Goal: Information Seeking & Learning: Learn about a topic

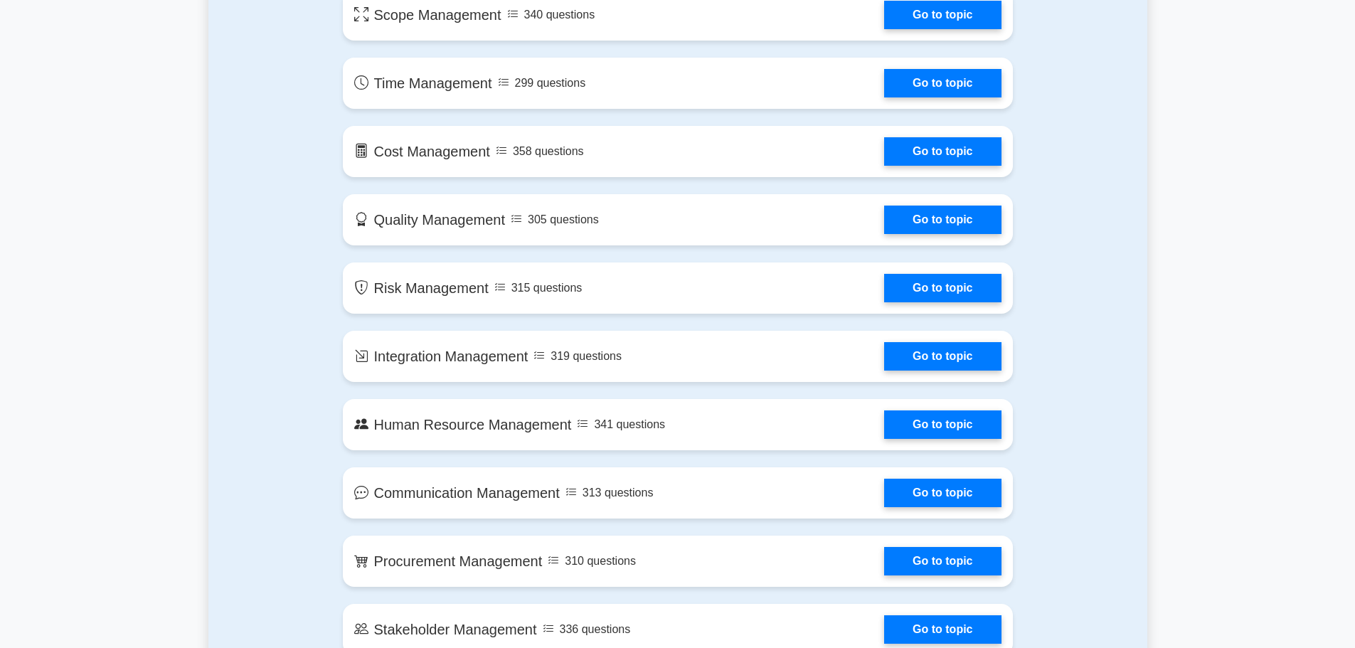
scroll to position [356, 0]
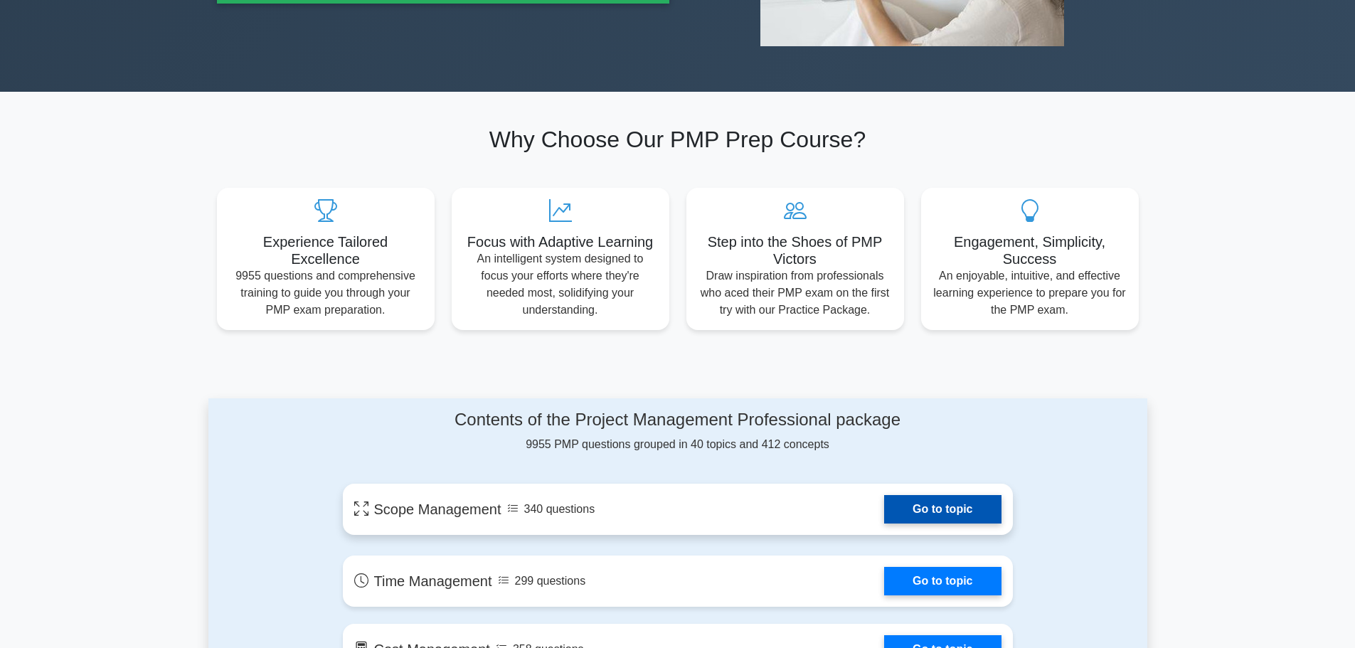
click at [924, 514] on link "Go to topic" at bounding box center [942, 509] width 117 height 28
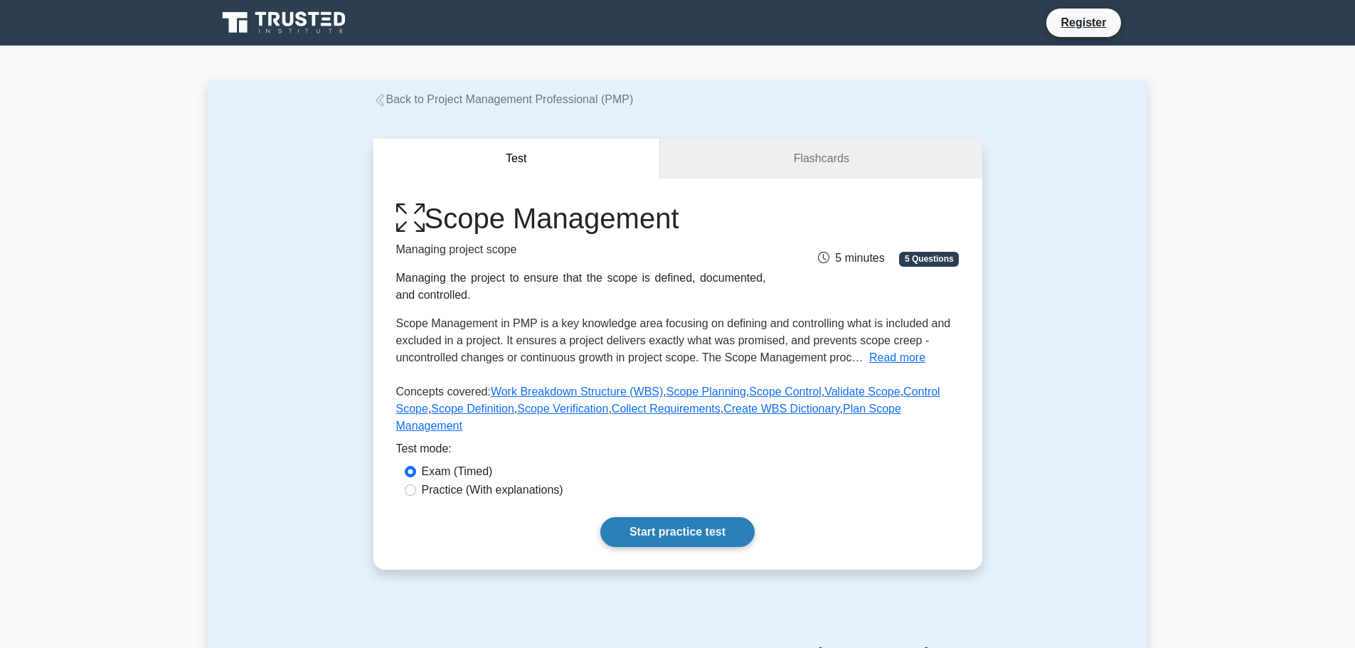
click at [661, 517] on link "Start practice test" at bounding box center [677, 532] width 154 height 30
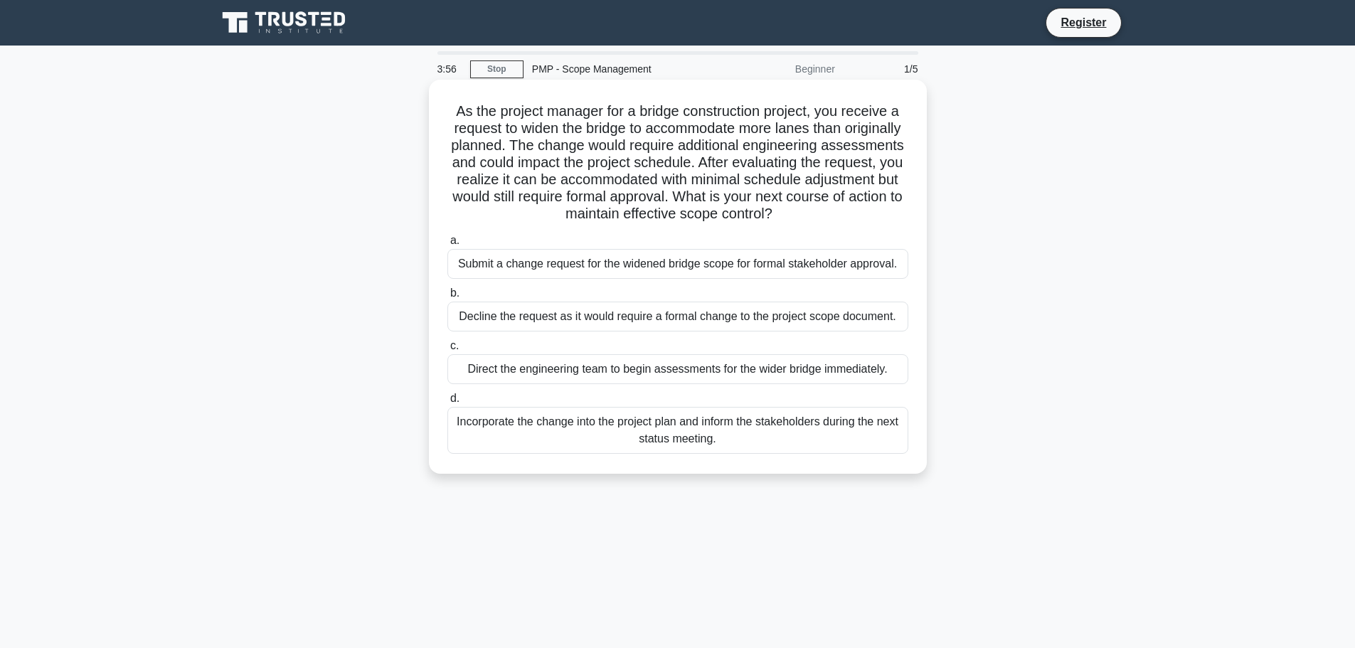
click at [569, 270] on div "Submit a change request for the widened bridge scope for formal stakeholder app…" at bounding box center [678, 264] width 461 height 30
click at [448, 245] on input "a. Submit a change request for the widened bridge scope for formal stakeholder …" at bounding box center [448, 240] width 0 height 9
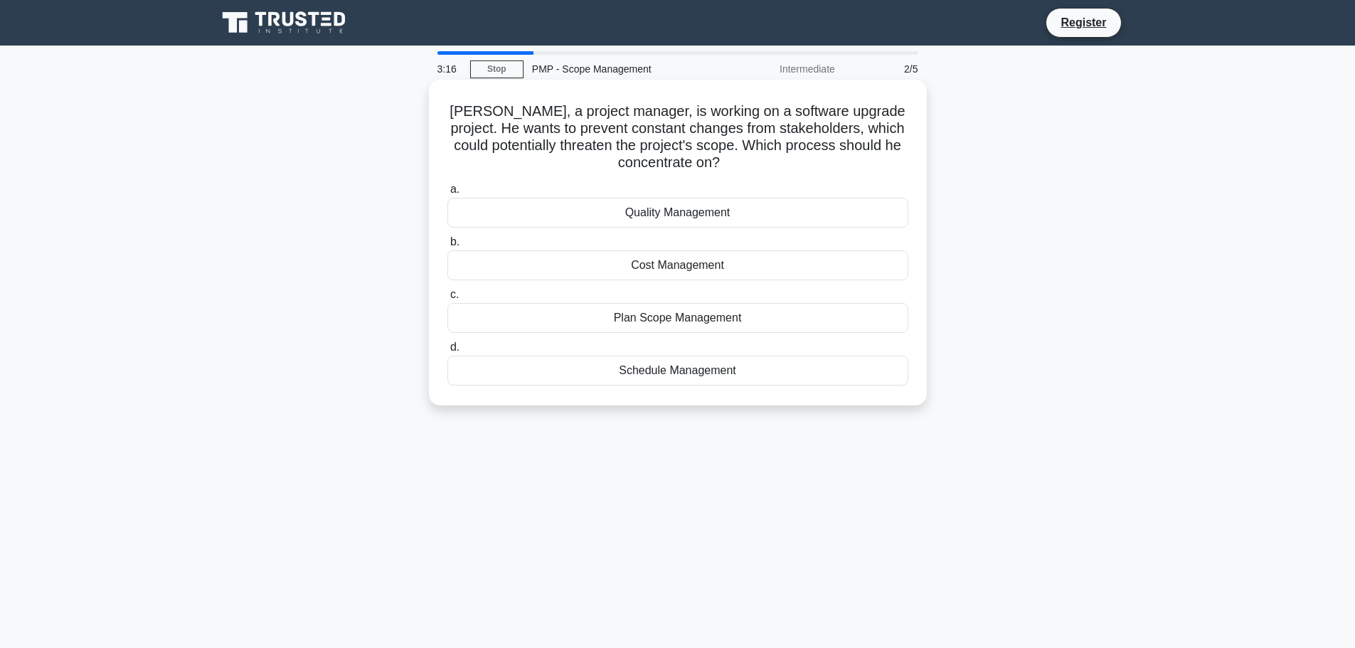
click at [691, 317] on div "Plan Scope Management" at bounding box center [678, 318] width 461 height 30
click at [448, 300] on input "c. Plan Scope Management" at bounding box center [448, 294] width 0 height 9
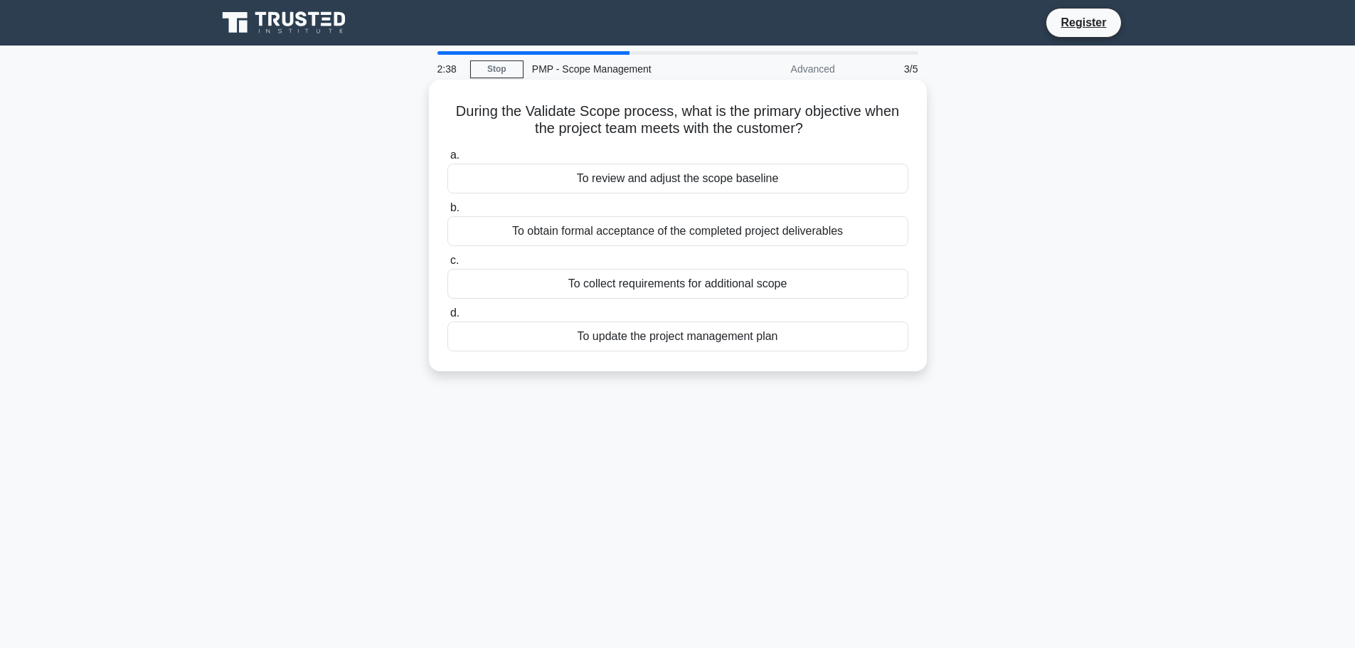
click at [764, 180] on div "To review and adjust the scope baseline" at bounding box center [678, 179] width 461 height 30
click at [448, 160] on input "a. To review and adjust the scope baseline" at bounding box center [448, 155] width 0 height 9
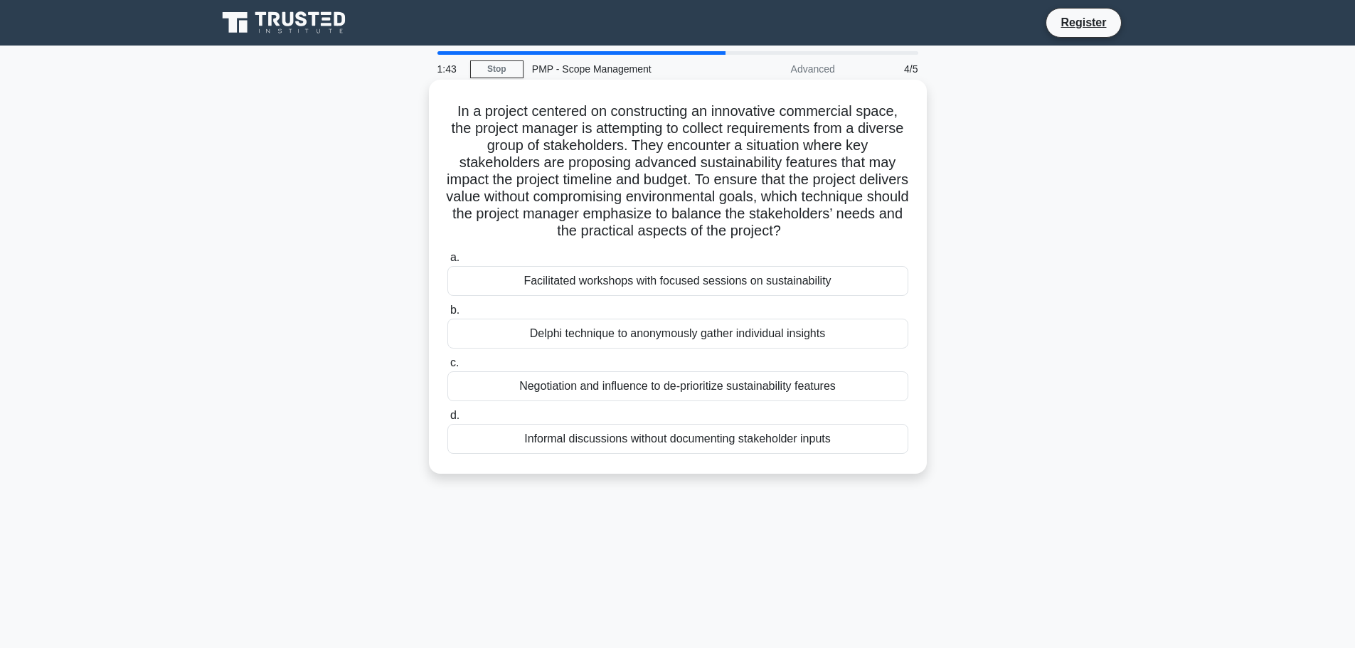
click at [756, 285] on div "Facilitated workshops with focused sessions on sustainability" at bounding box center [678, 281] width 461 height 30
click at [448, 263] on input "a. Facilitated workshops with focused sessions on sustainability" at bounding box center [448, 257] width 0 height 9
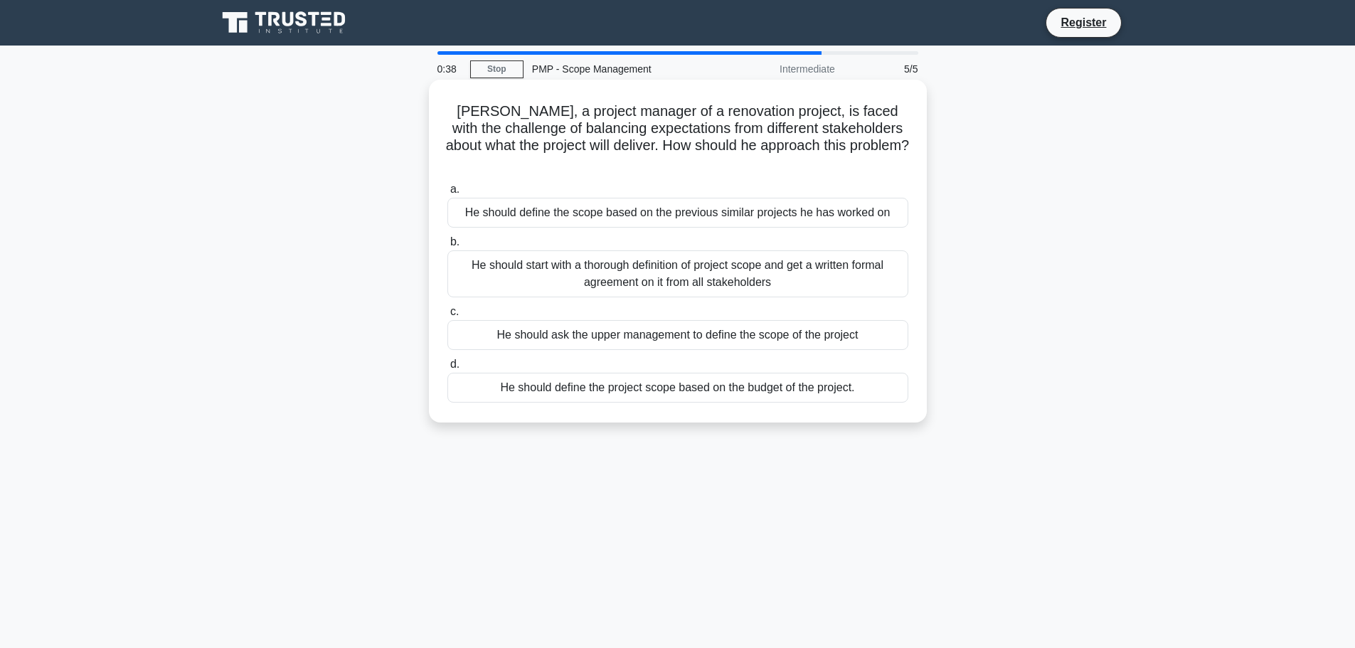
click at [564, 268] on div "He should start with a thorough definition of project scope and get a written f…" at bounding box center [678, 273] width 461 height 47
click at [448, 247] on input "b. He should start with a thorough definition of project scope and get a writte…" at bounding box center [448, 242] width 0 height 9
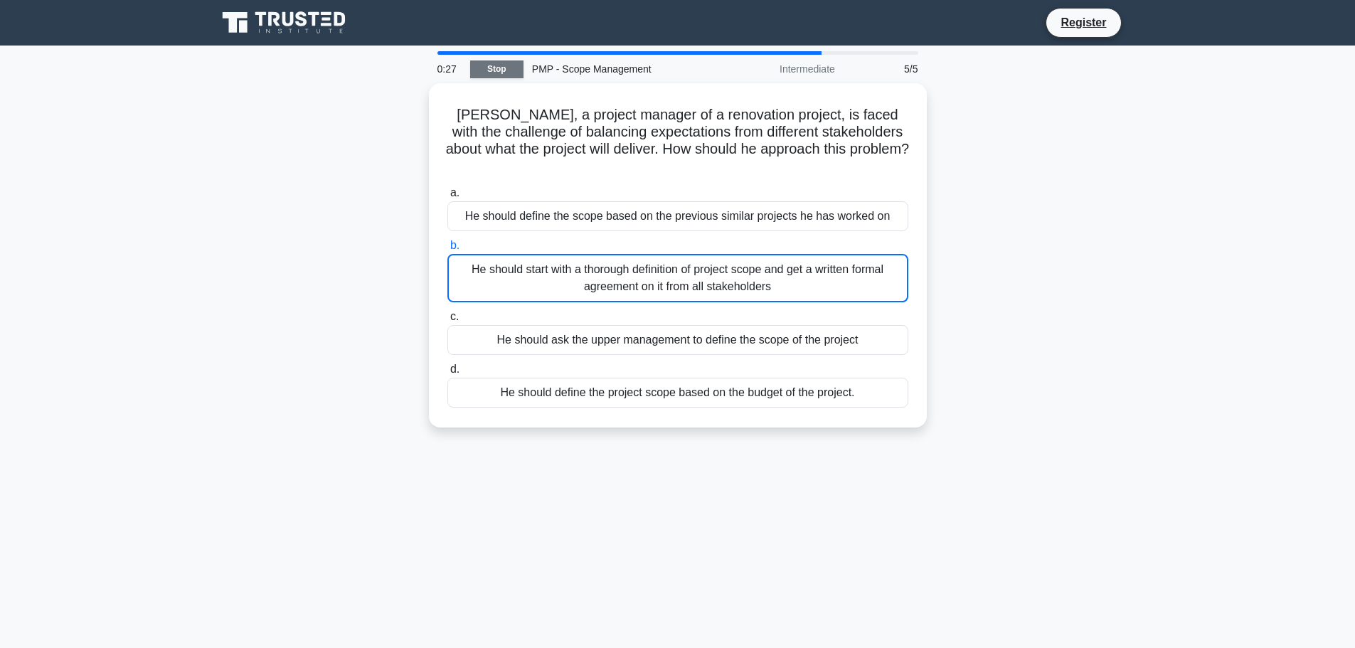
click at [491, 69] on link "Stop" at bounding box center [496, 69] width 53 height 18
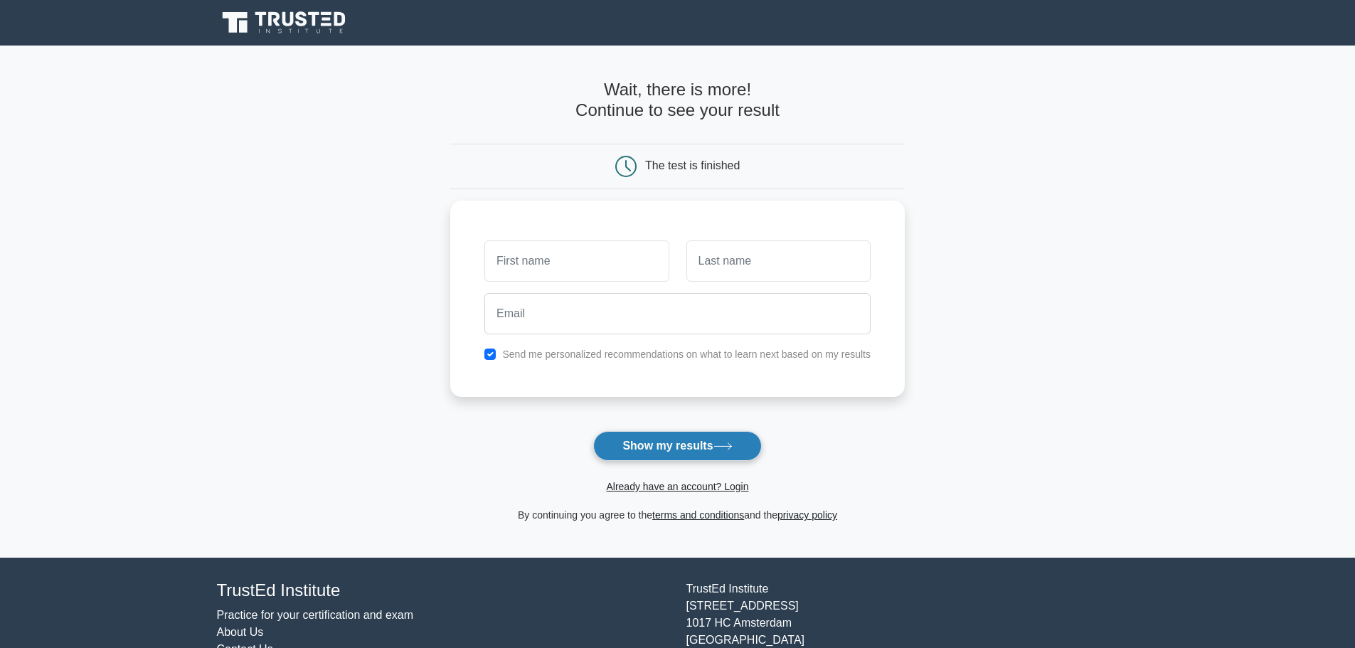
click at [706, 454] on button "Show my results" at bounding box center [677, 446] width 168 height 30
click at [494, 349] on input "checkbox" at bounding box center [490, 350] width 11 height 11
checkbox input "false"
click at [537, 259] on input "text" at bounding box center [577, 257] width 184 height 41
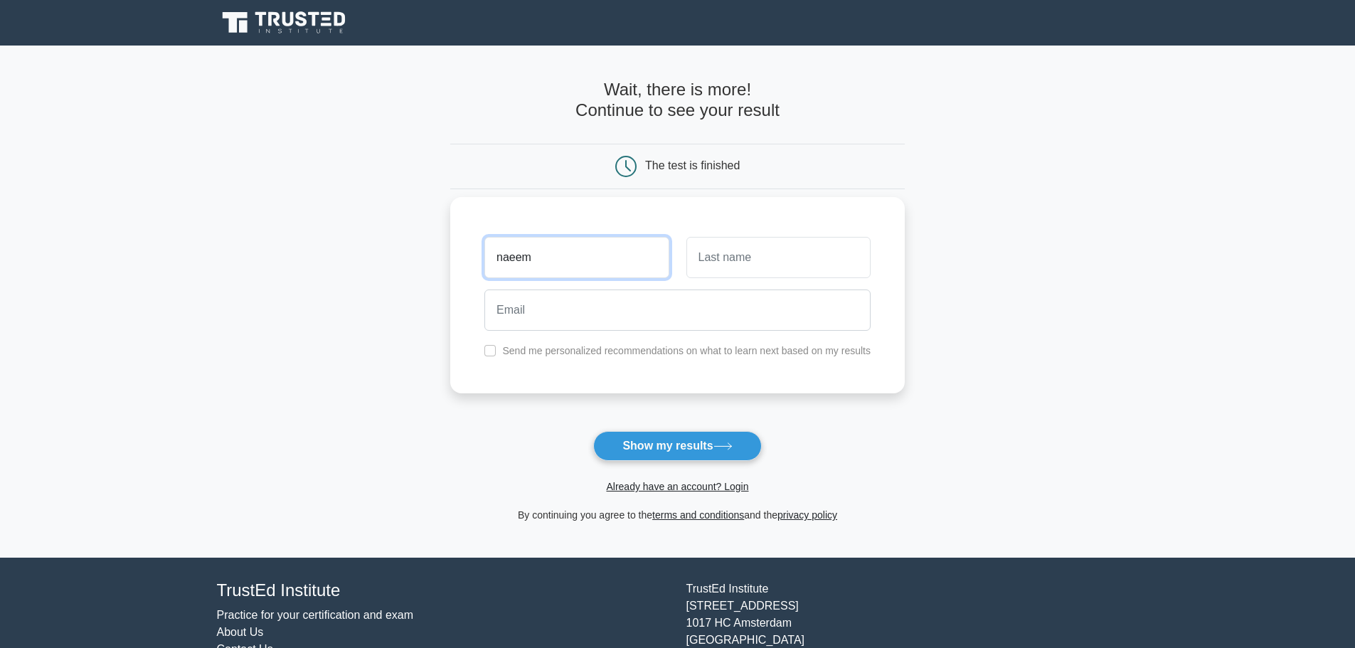
type input "naeem"
click at [773, 259] on input "text" at bounding box center [779, 257] width 184 height 41
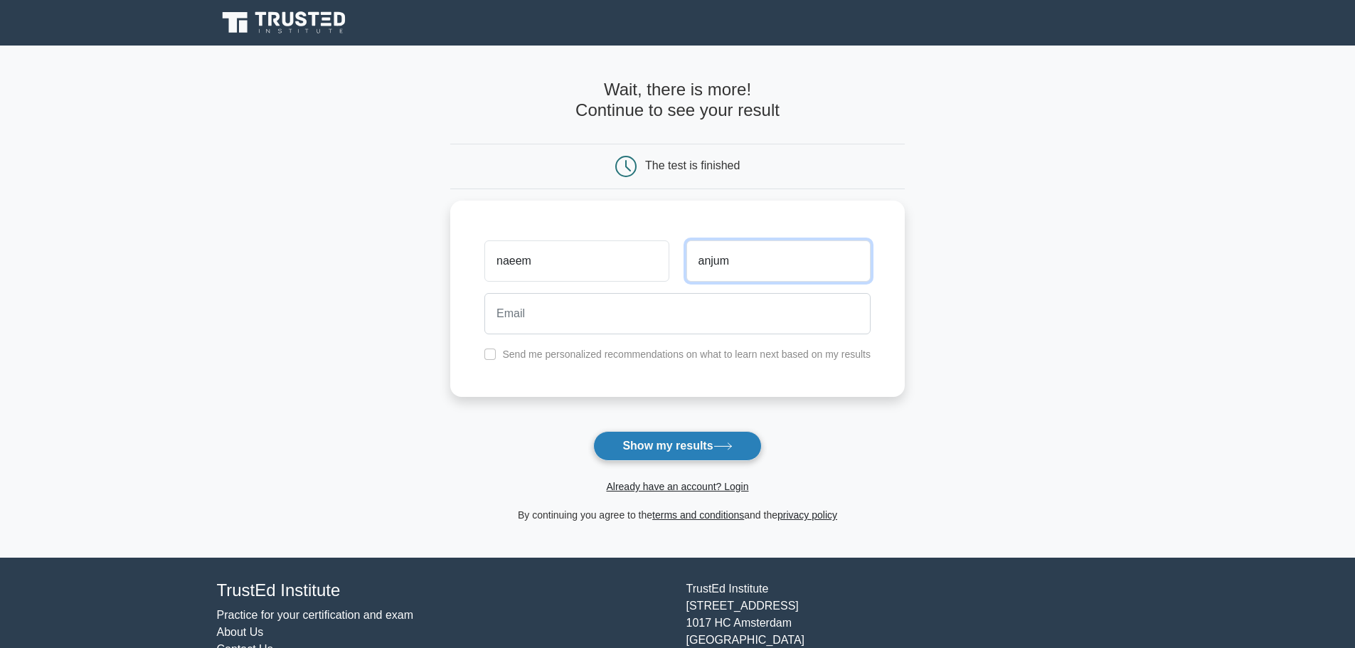
type input "anjum"
click at [662, 440] on button "Show my results" at bounding box center [677, 446] width 168 height 30
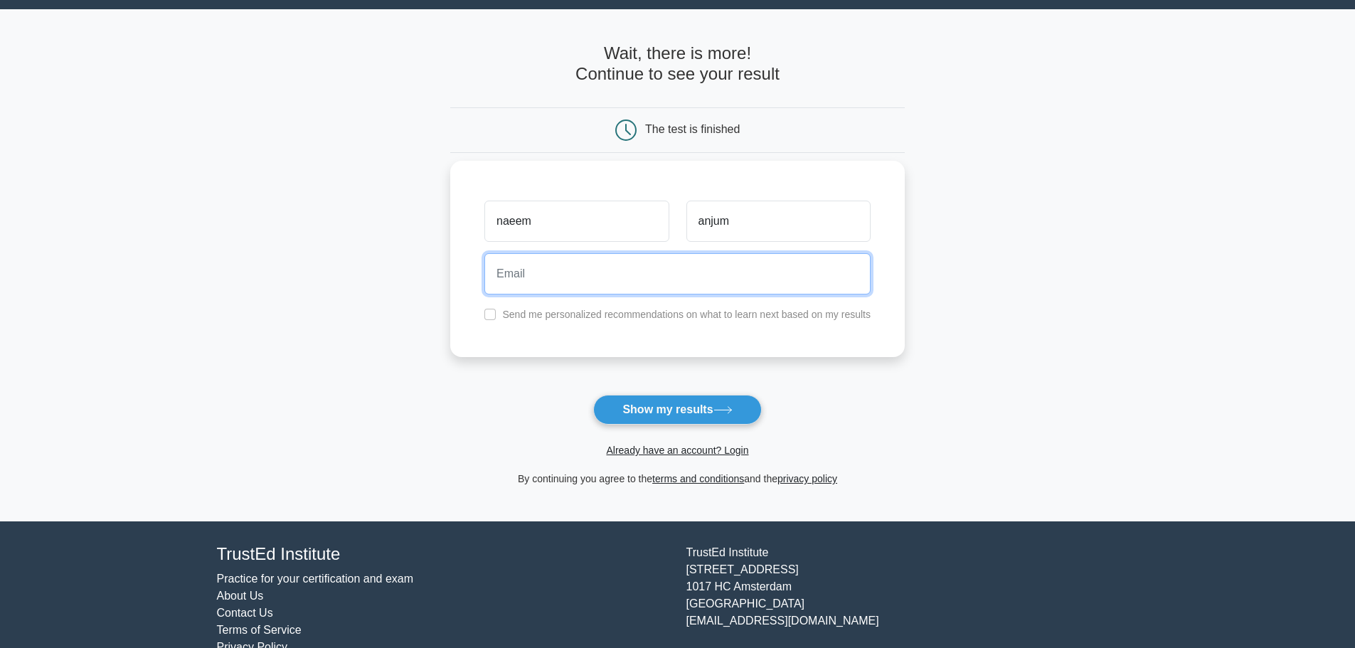
scroll to position [68, 0]
